Goal: Information Seeking & Learning: Learn about a topic

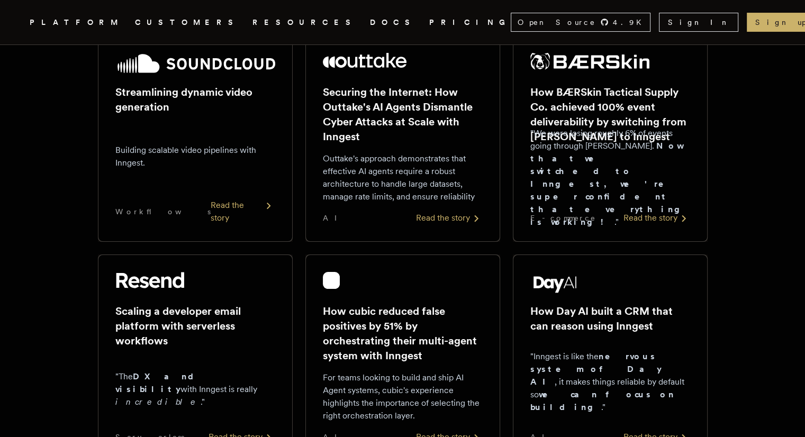
scroll to position [210, 0]
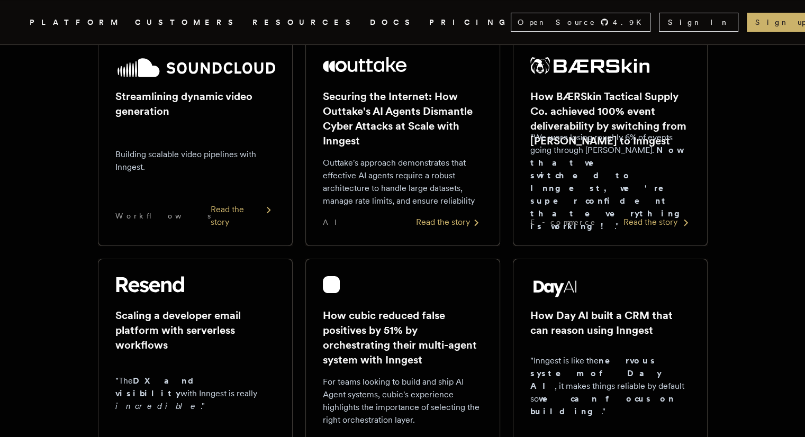
click at [578, 64] on img at bounding box center [590, 65] width 120 height 17
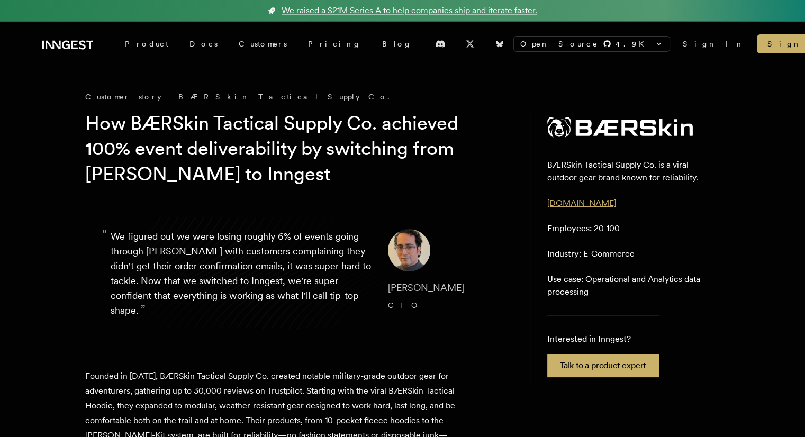
click at [576, 203] on link "baerskintactical.com" at bounding box center [581, 203] width 69 height 10
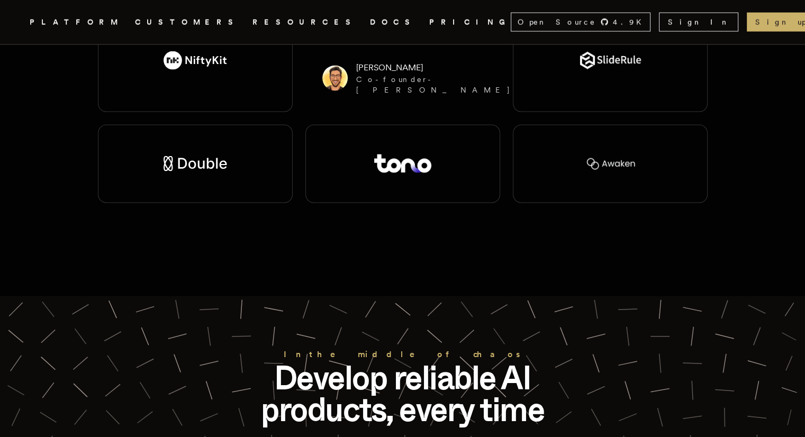
scroll to position [2327, 0]
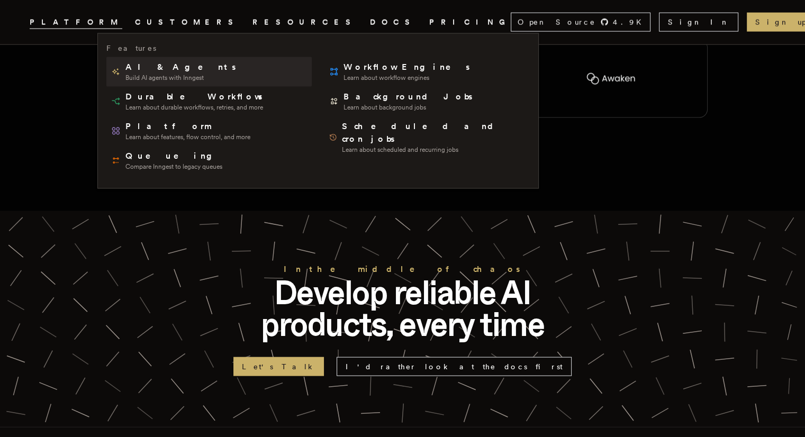
click at [160, 74] on span "Build AI agents with Inngest" at bounding box center [181, 78] width 112 height 8
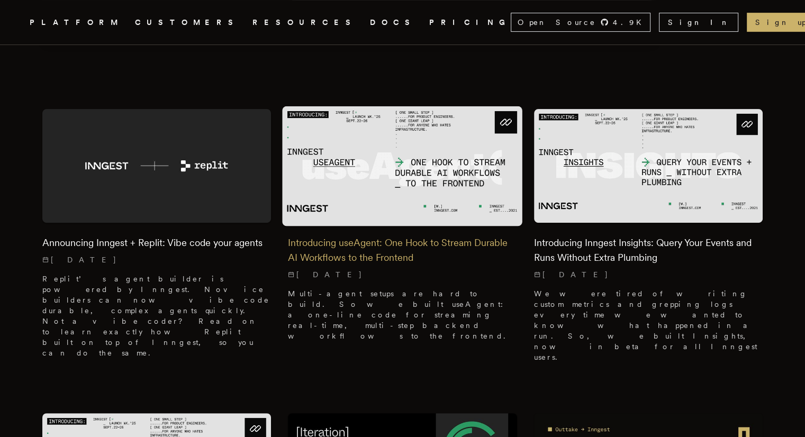
scroll to position [318, 0]
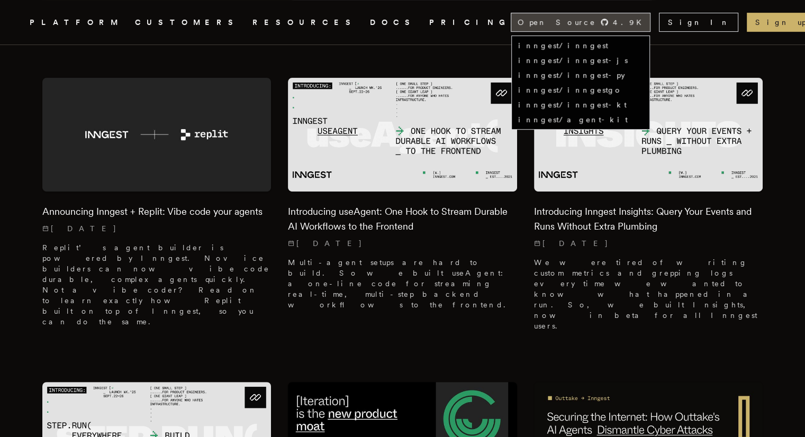
click at [650, 25] on div "Open Source 4.9 K" at bounding box center [580, 22] width 139 height 18
click at [608, 45] on link "inngest/inngest" at bounding box center [563, 45] width 90 height 8
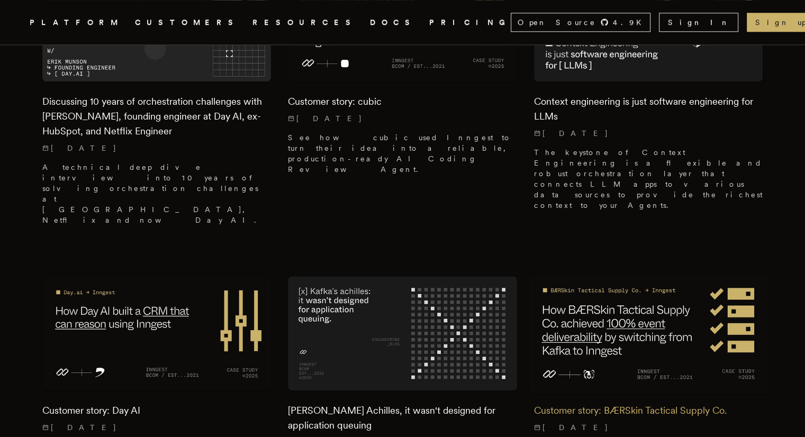
scroll to position [1270, 0]
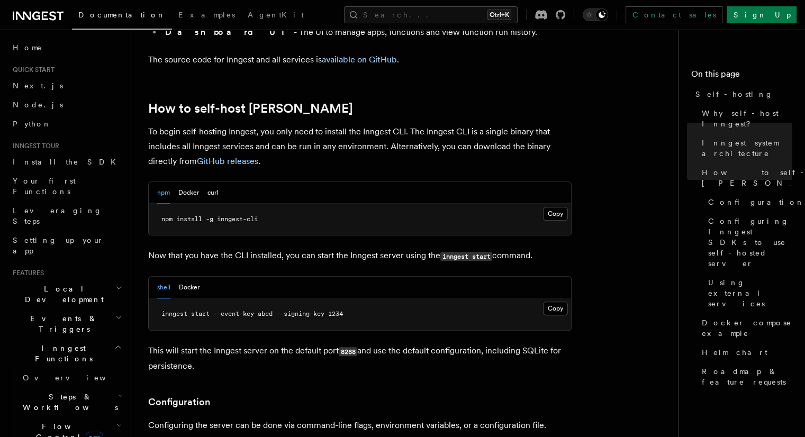
scroll to position [1009, 0]
click at [186, 182] on button "Docker" at bounding box center [188, 193] width 21 height 22
click at [170, 182] on div "npm Docker curl" at bounding box center [187, 193] width 61 height 22
click at [164, 182] on button "npm" at bounding box center [163, 193] width 13 height 22
click at [184, 182] on button "Docker" at bounding box center [188, 193] width 21 height 22
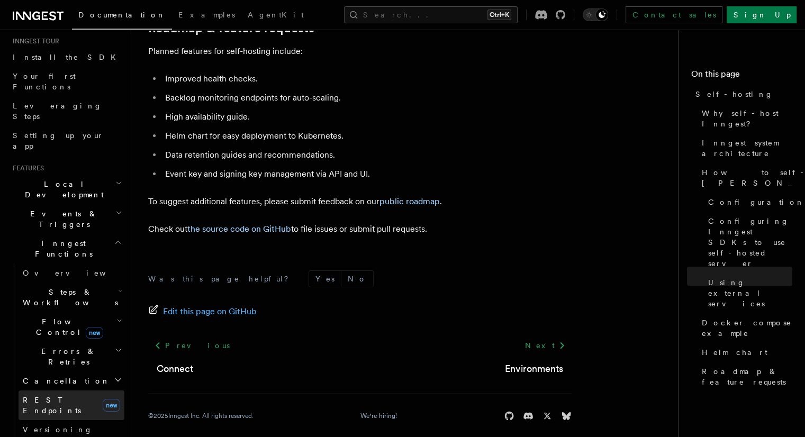
scroll to position [106, 0]
click at [87, 326] on span "new" at bounding box center [94, 332] width 17 height 12
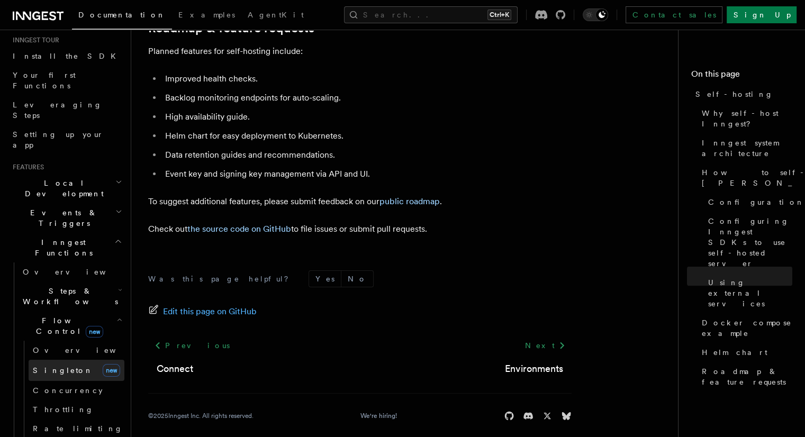
click at [73, 360] on link "Singleton new" at bounding box center [77, 370] width 96 height 21
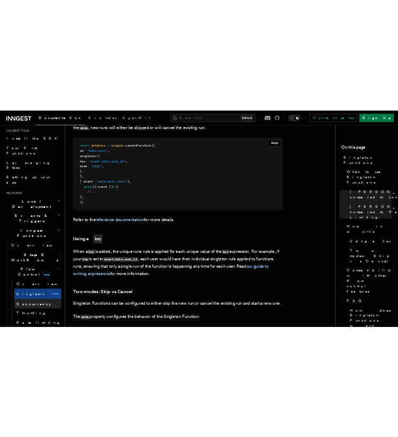
scroll to position [423, 0]
